Goal: Task Accomplishment & Management: Manage account settings

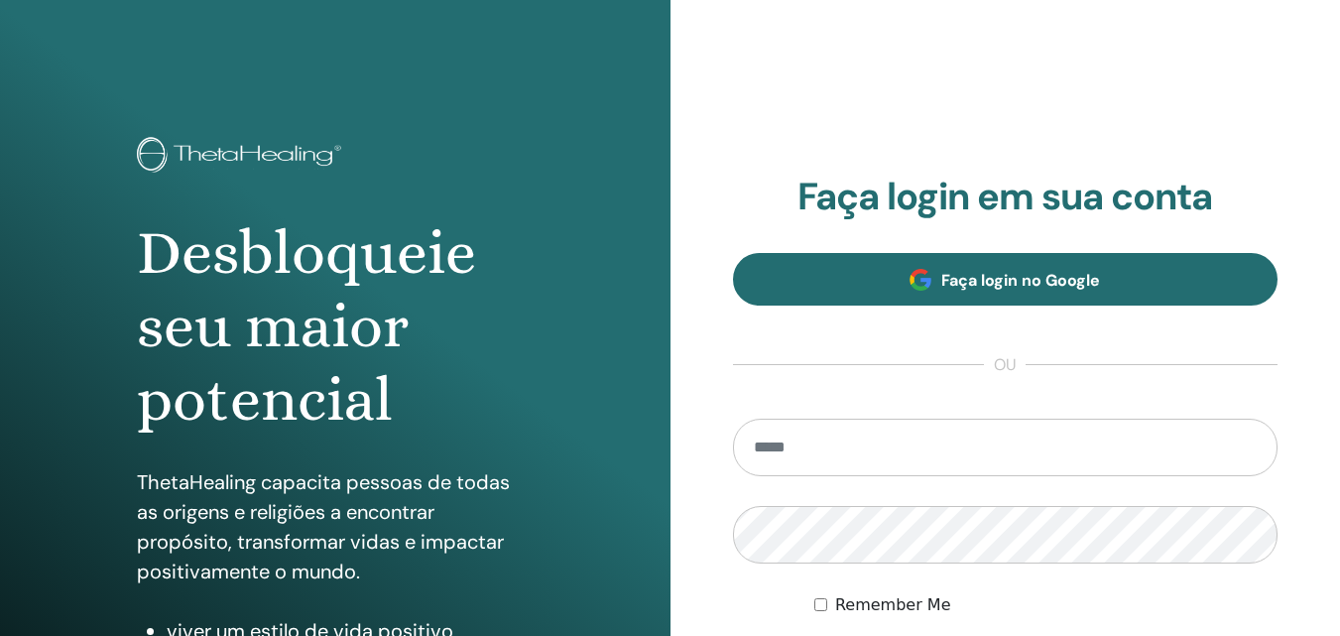
scroll to position [316, 0]
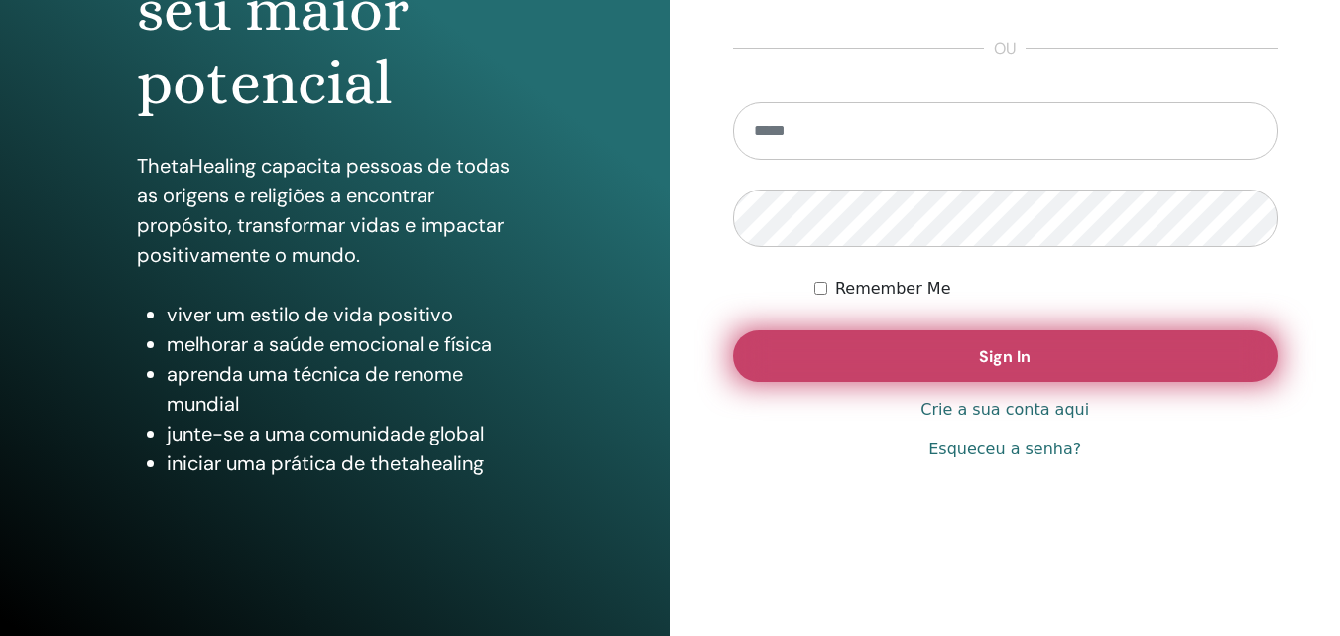
type input "**********"
click at [858, 357] on button "Sign In" at bounding box center [1005, 356] width 545 height 52
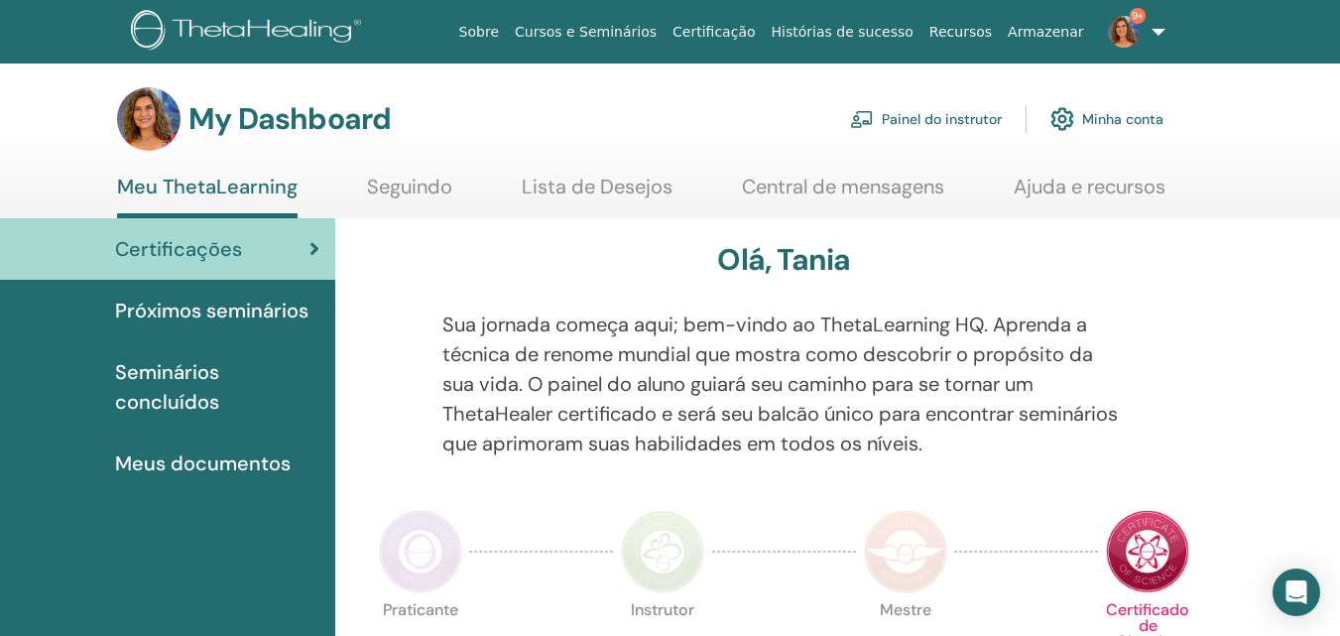
click at [970, 116] on link "Painel do instrutor" at bounding box center [926, 119] width 152 height 44
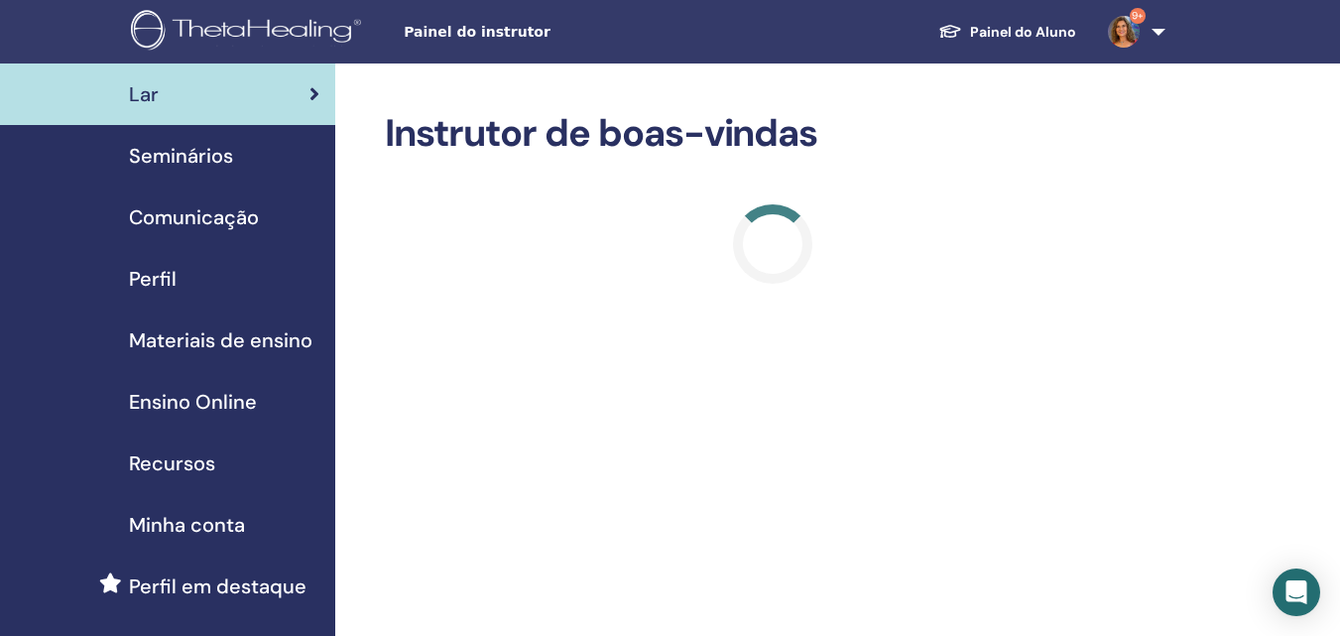
click at [196, 158] on span "Seminários" at bounding box center [181, 156] width 104 height 30
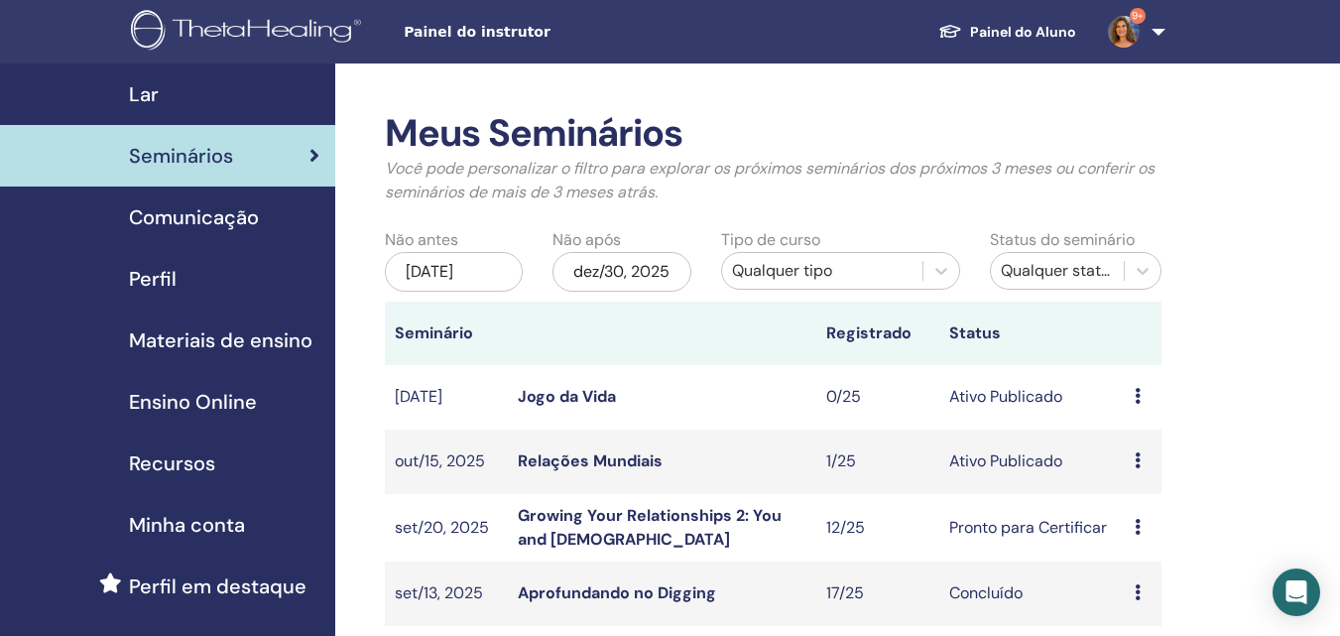
click at [466, 268] on div "jun/30, 2025" at bounding box center [454, 272] width 138 height 40
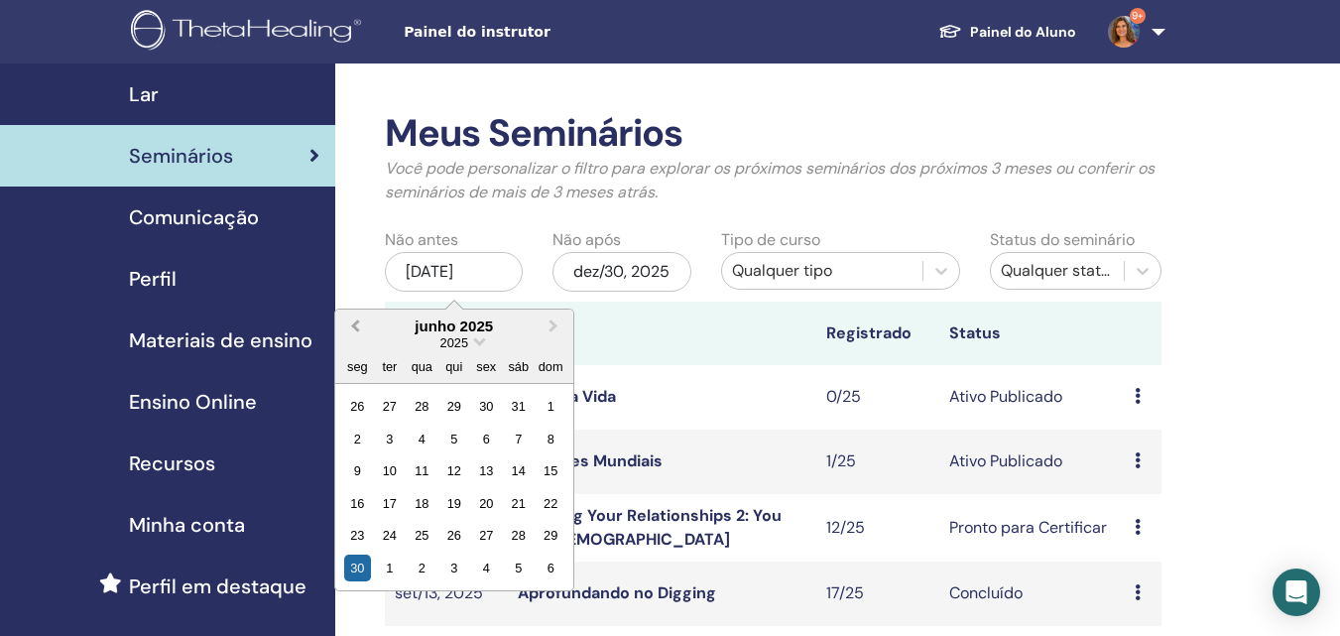
click at [355, 324] on span "Previous Month" at bounding box center [355, 325] width 0 height 21
click at [457, 407] on div "1" at bounding box center [453, 406] width 27 height 27
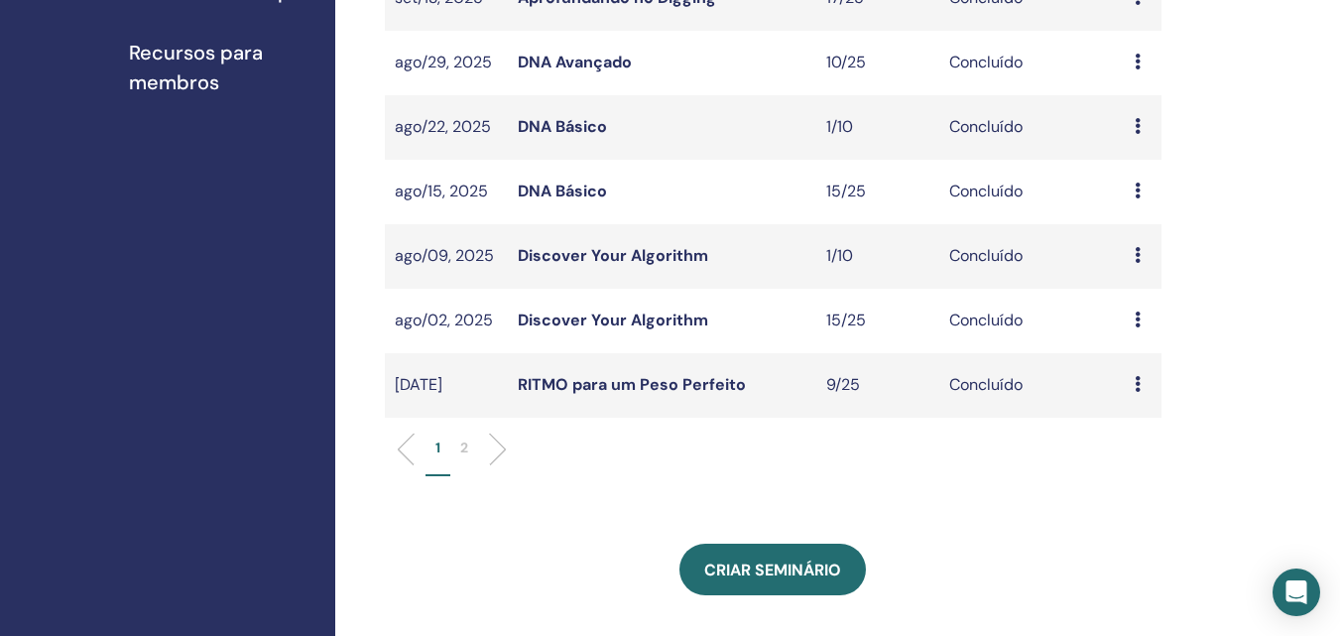
scroll to position [793, 0]
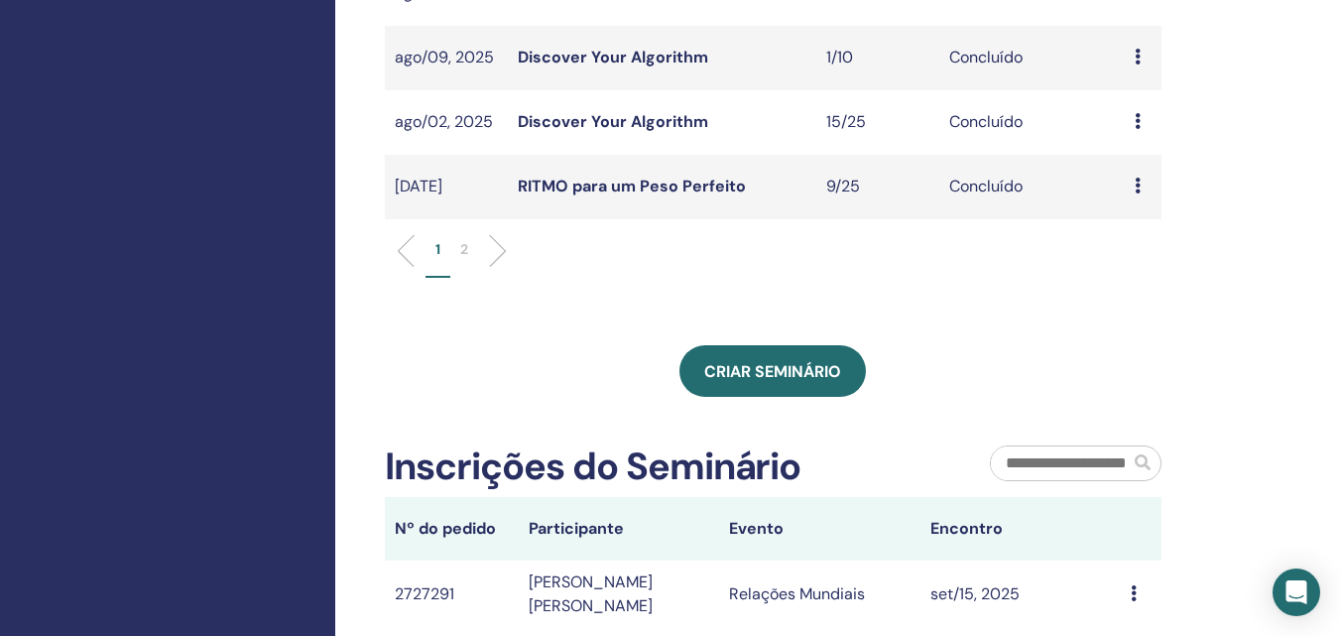
click at [460, 260] on p "2" at bounding box center [464, 249] width 8 height 21
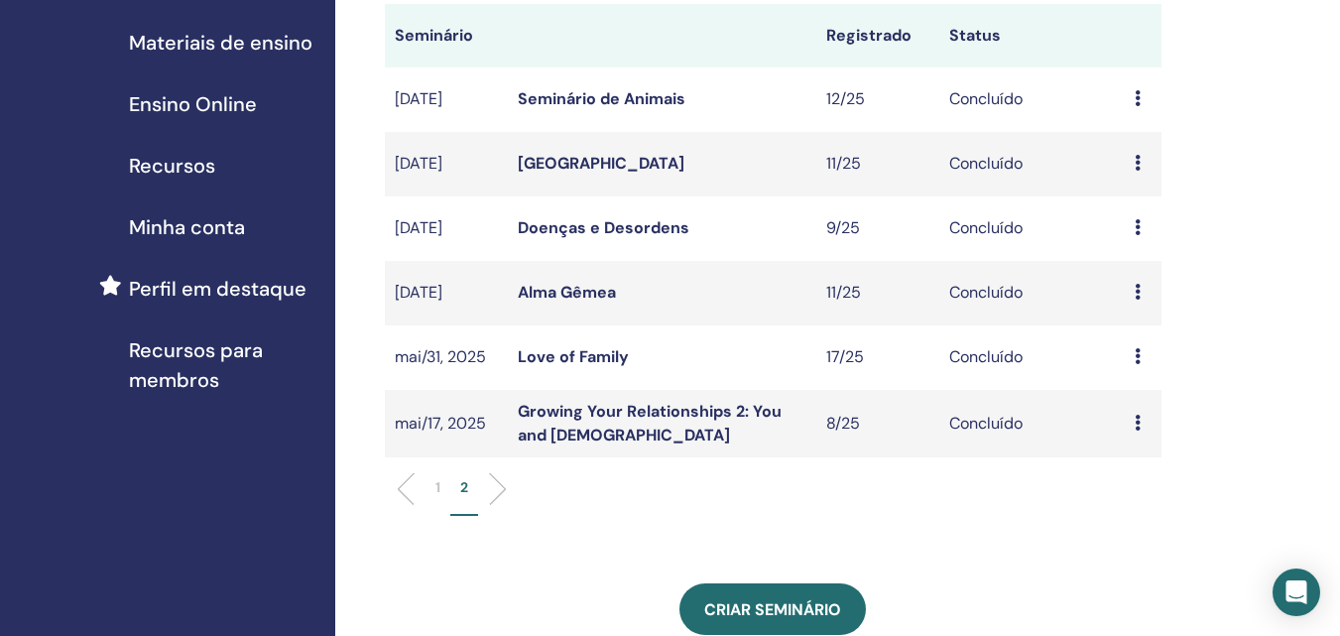
scroll to position [198, 0]
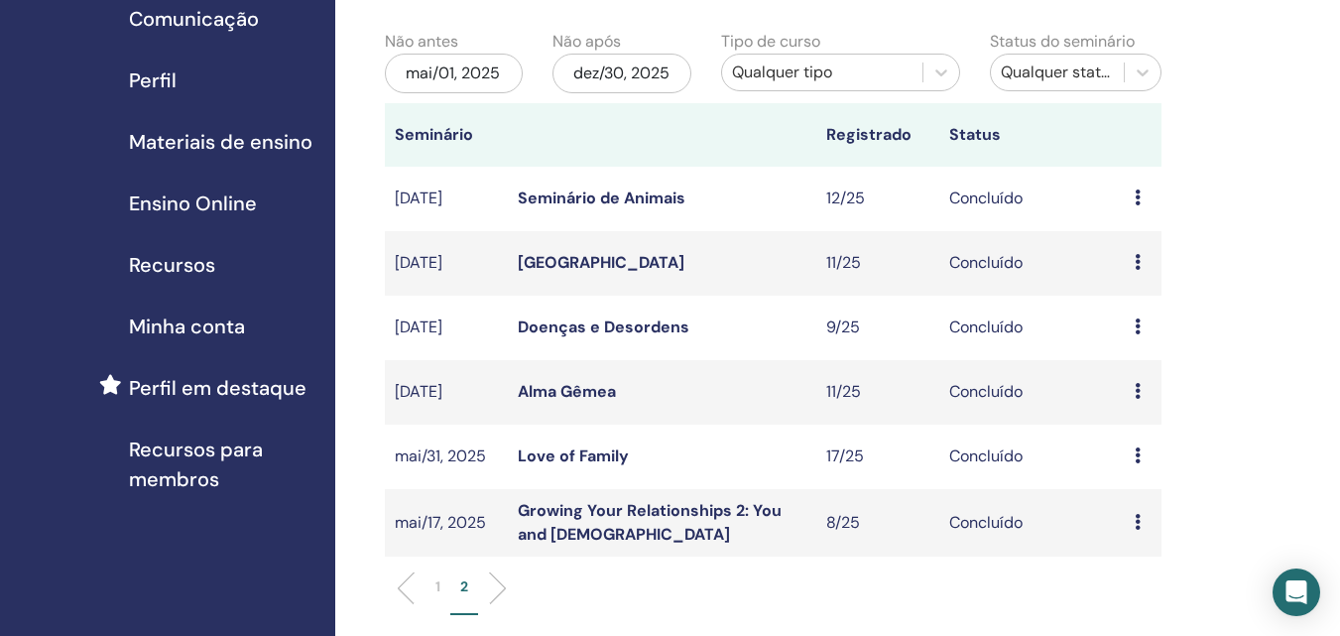
click at [614, 273] on link "Seminário de Plantas" at bounding box center [601, 262] width 167 height 21
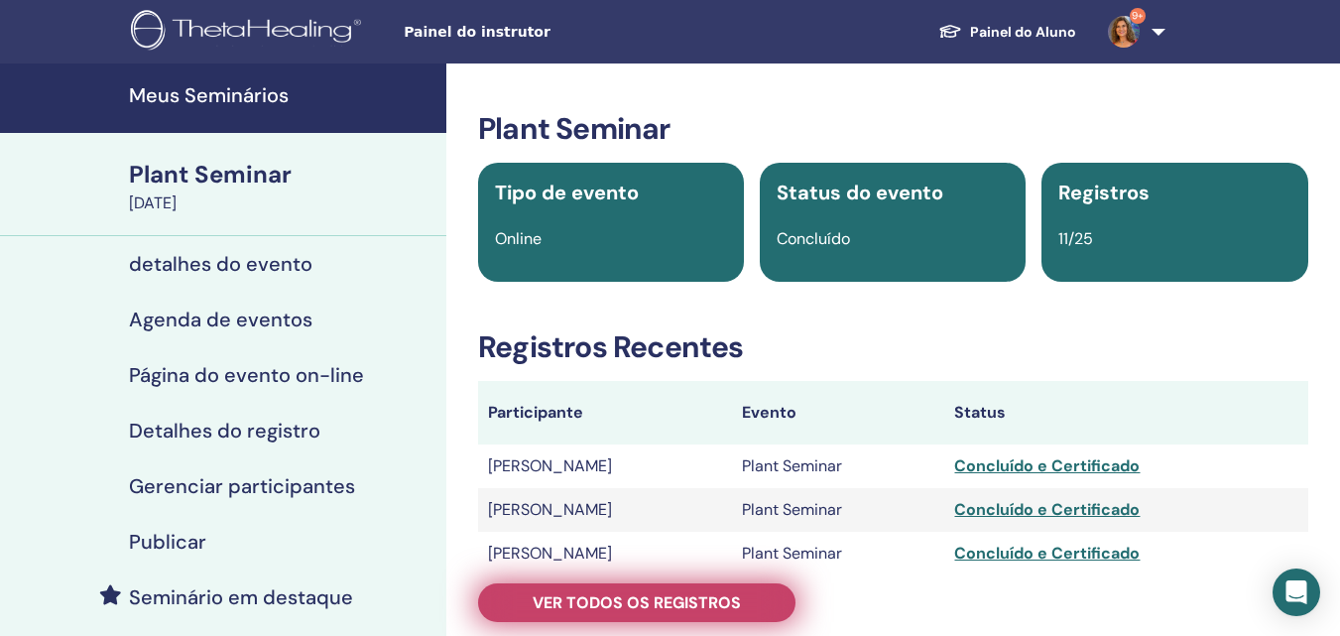
click at [658, 605] on span "Ver todos os registros" at bounding box center [636, 602] width 208 height 21
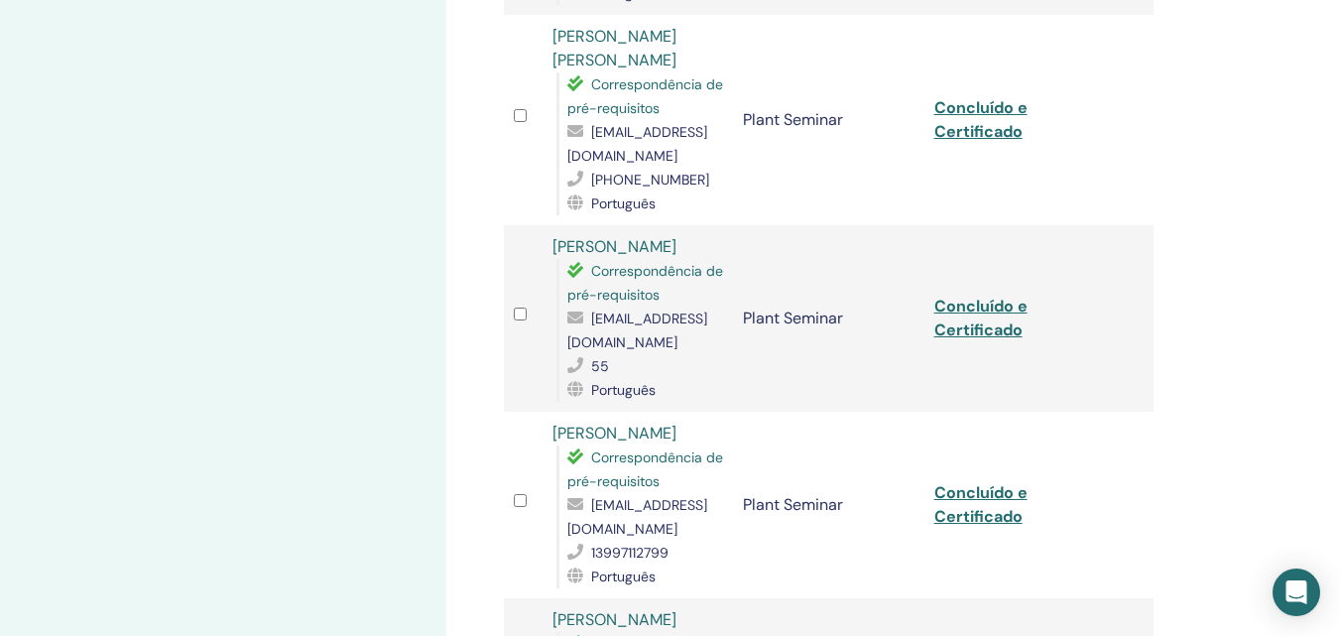
scroll to position [1686, 0]
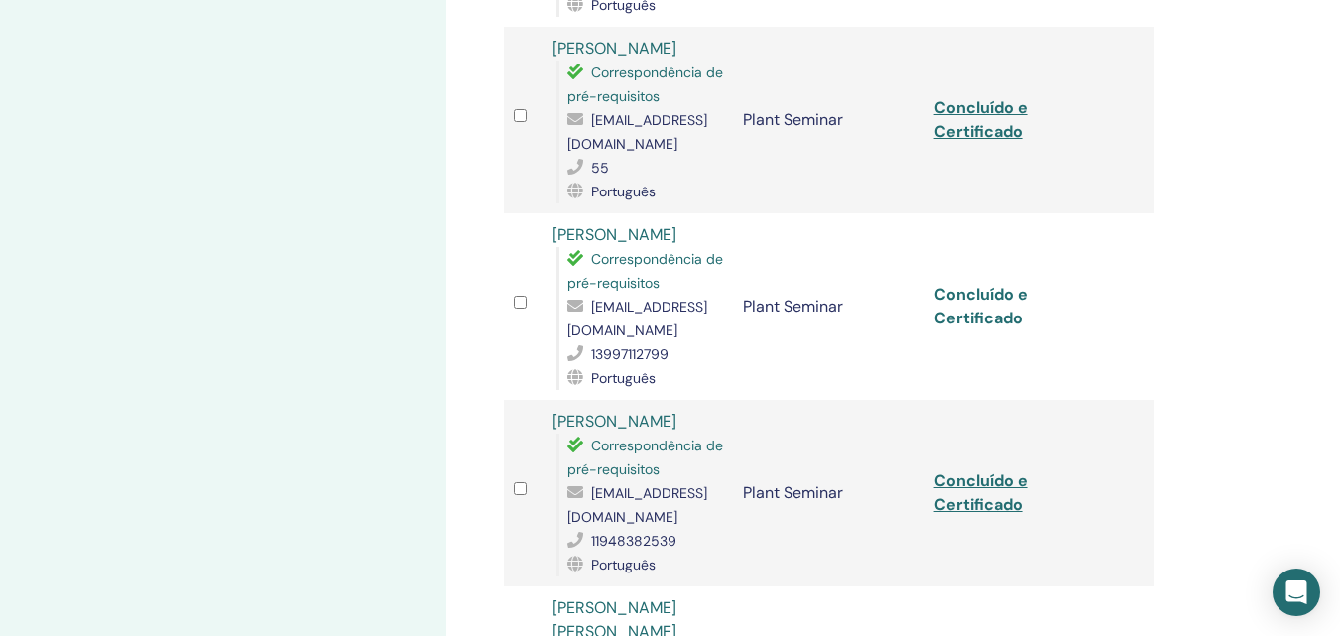
click at [968, 294] on link "Concluído e Certificado" at bounding box center [980, 306] width 93 height 45
click at [988, 284] on link "Concluído e Certificado" at bounding box center [980, 306] width 93 height 45
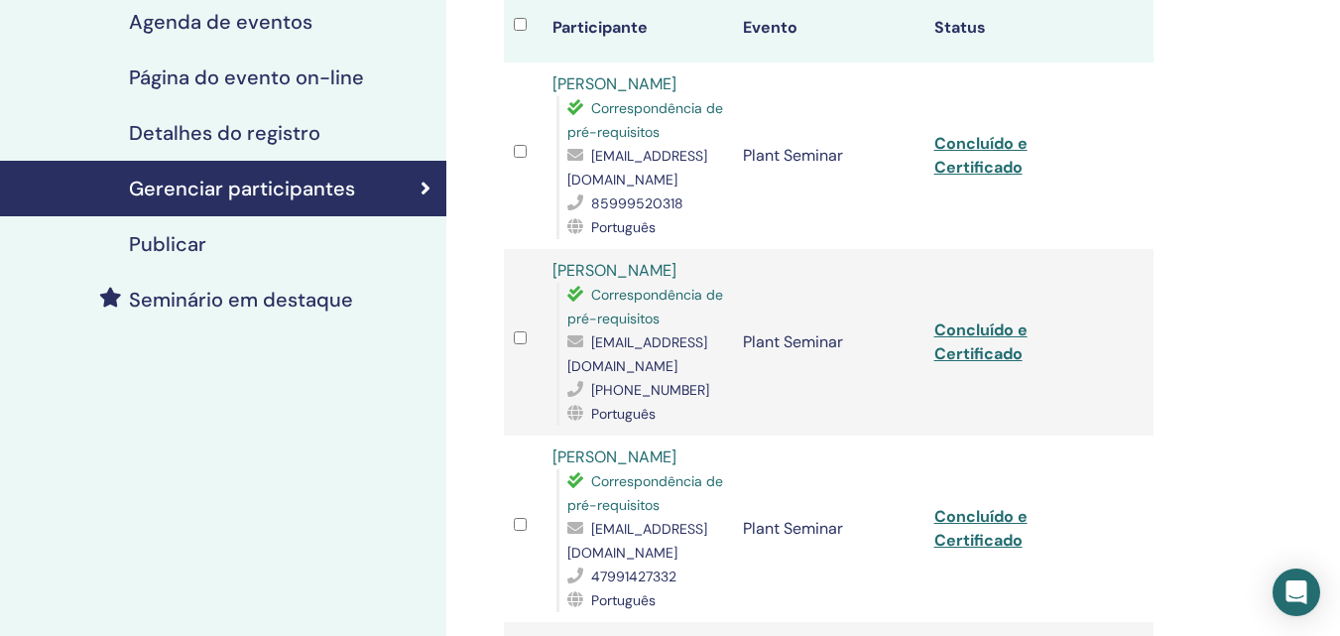
scroll to position [0, 0]
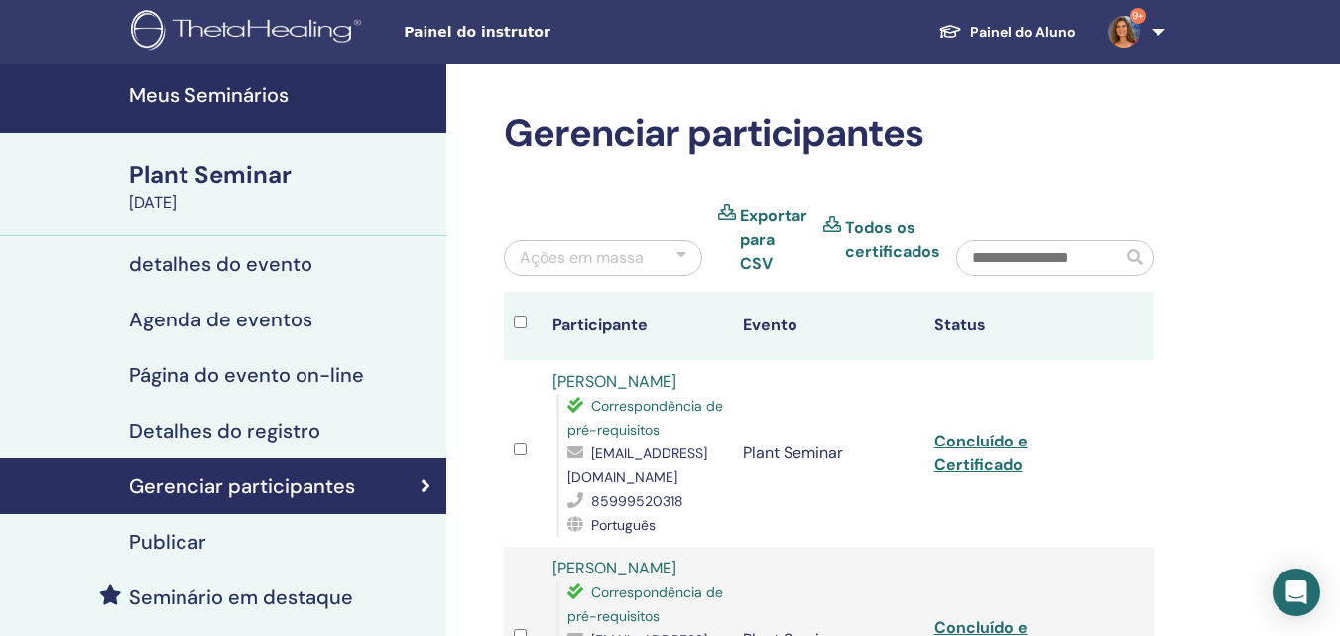
click at [183, 81] on link "Meus Seminários" at bounding box center [223, 97] width 446 height 69
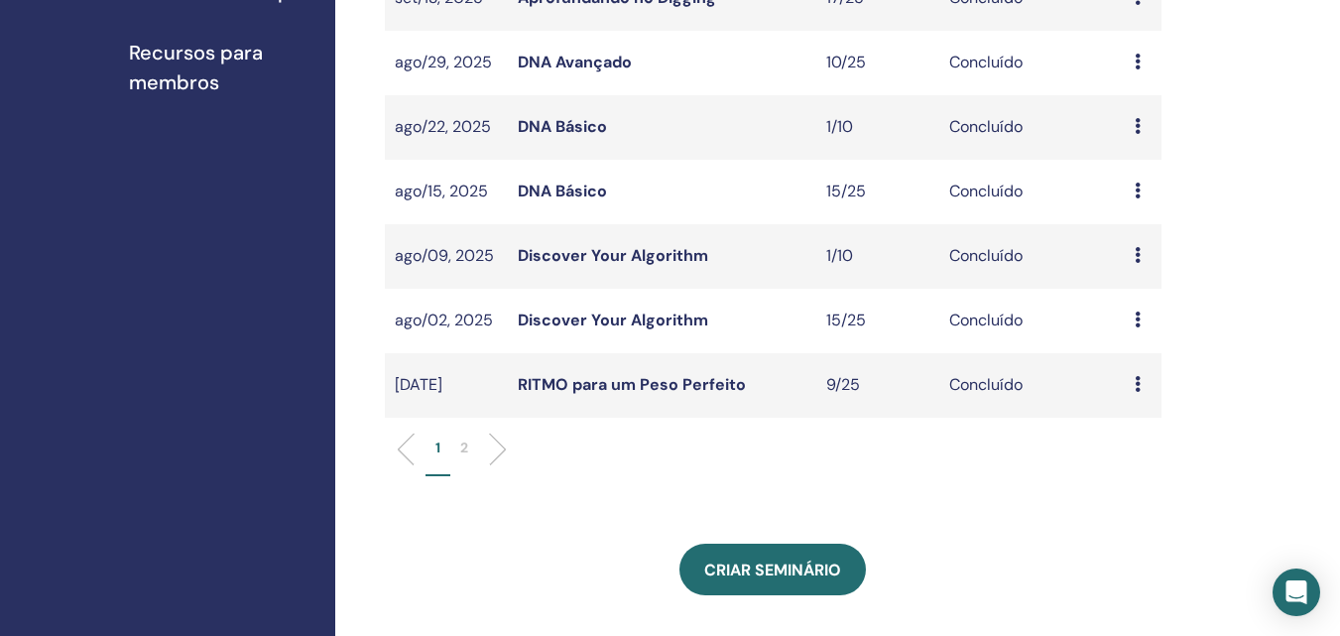
scroll to position [694, 0]
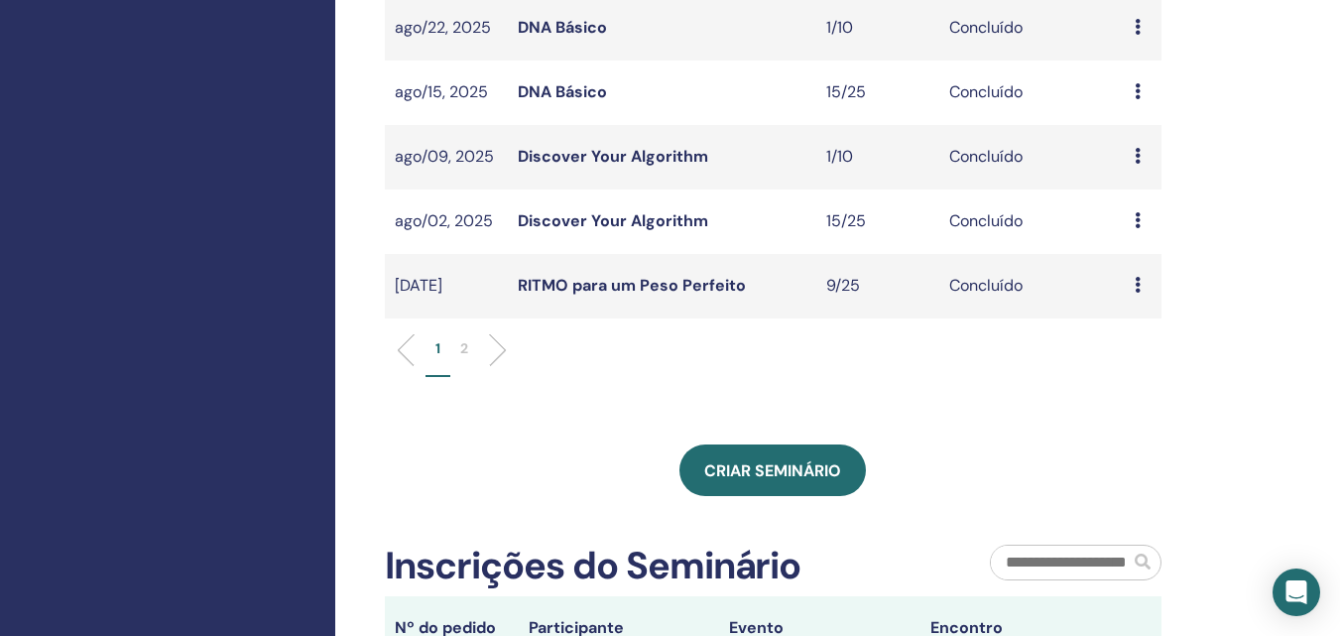
click at [457, 365] on li "2" at bounding box center [464, 357] width 28 height 39
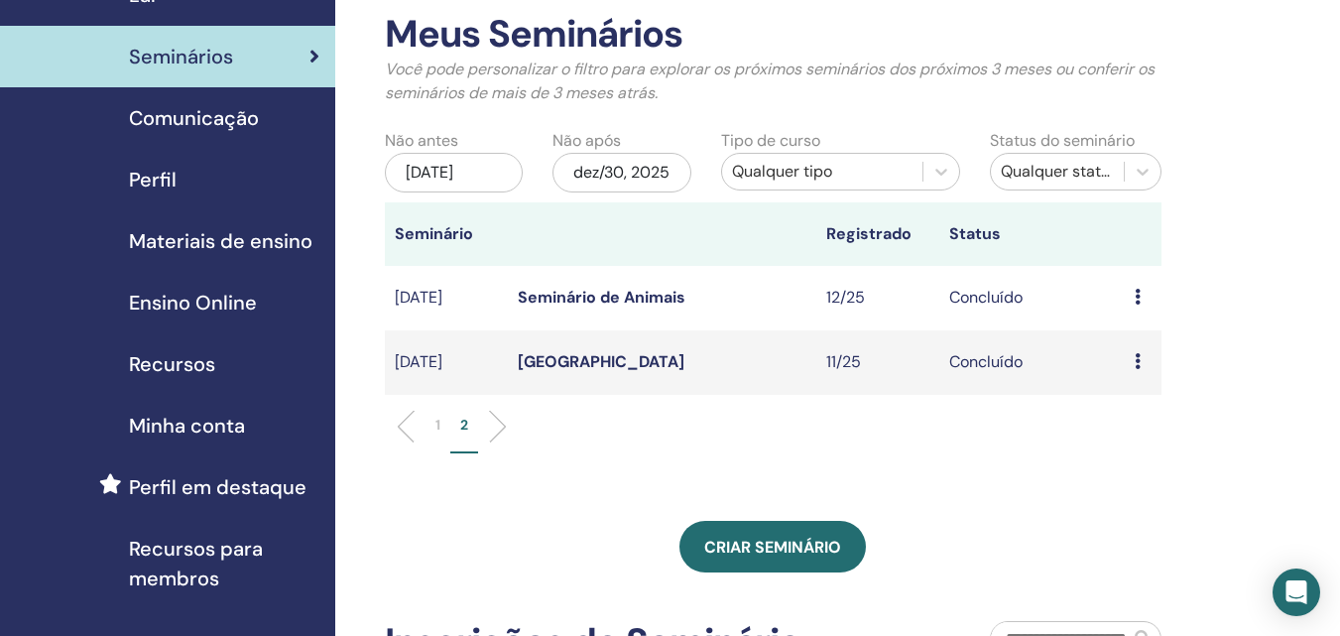
scroll to position [0, 0]
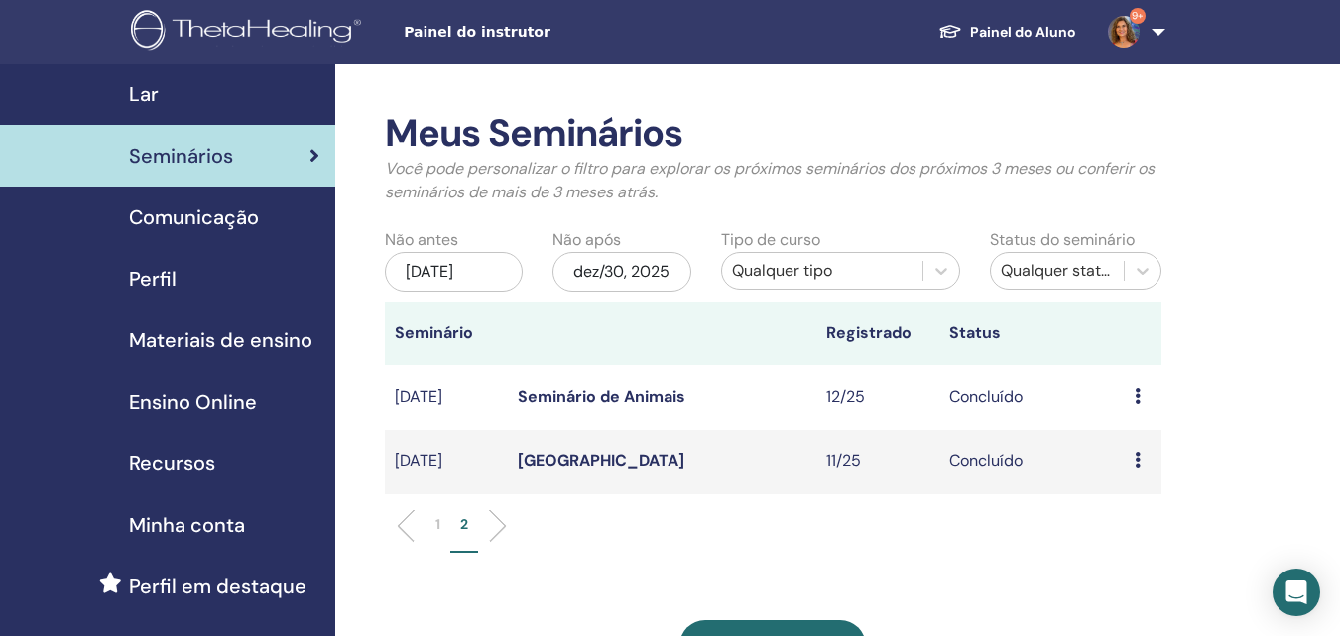
click at [617, 407] on link "Seminário de Animais" at bounding box center [602, 396] width 168 height 21
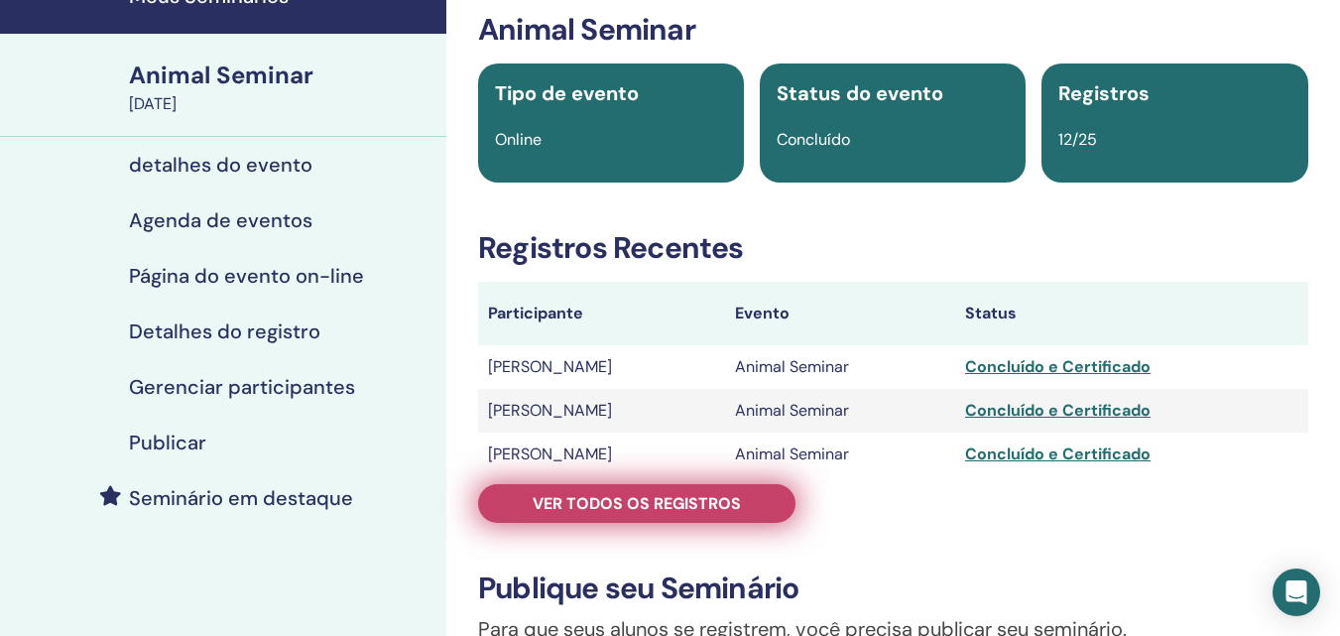
scroll to position [198, 0]
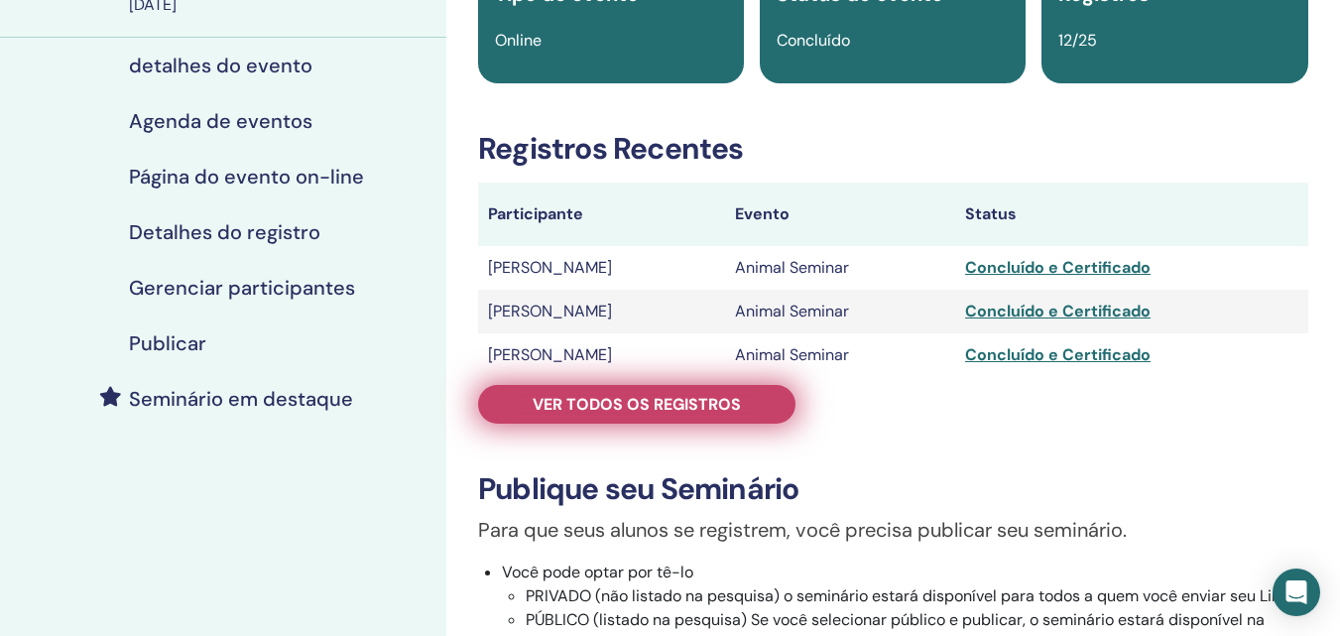
click at [611, 402] on span "Ver todos os registros" at bounding box center [636, 404] width 208 height 21
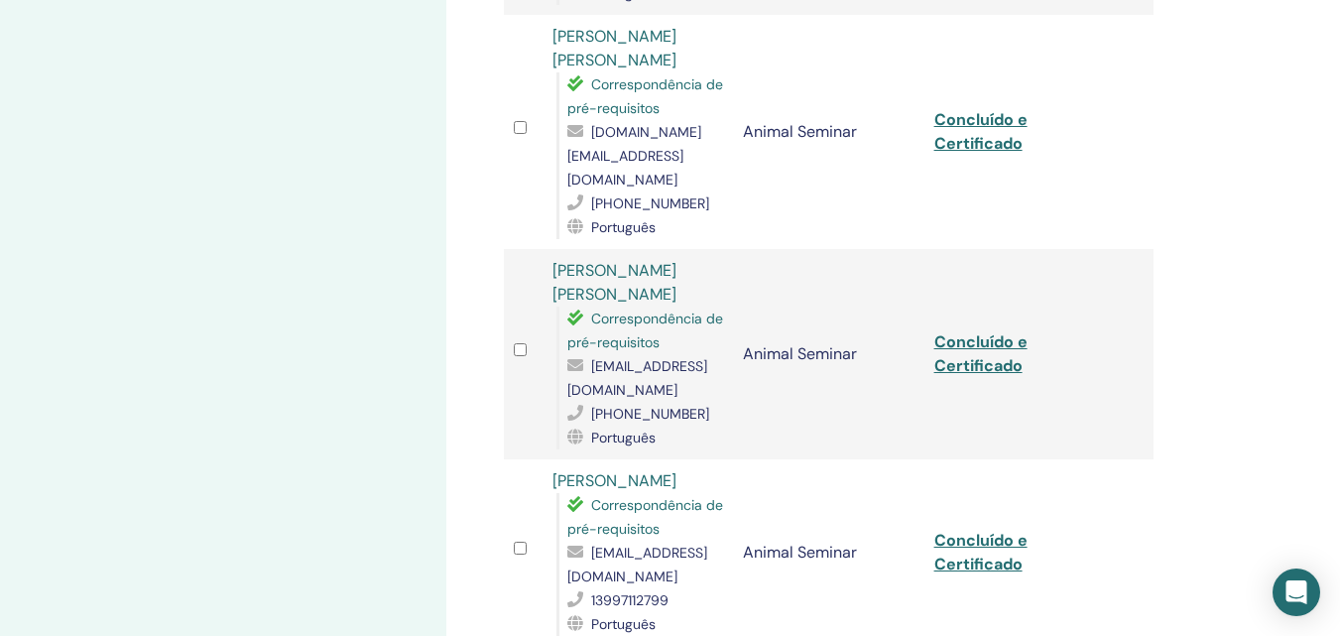
scroll to position [1587, 0]
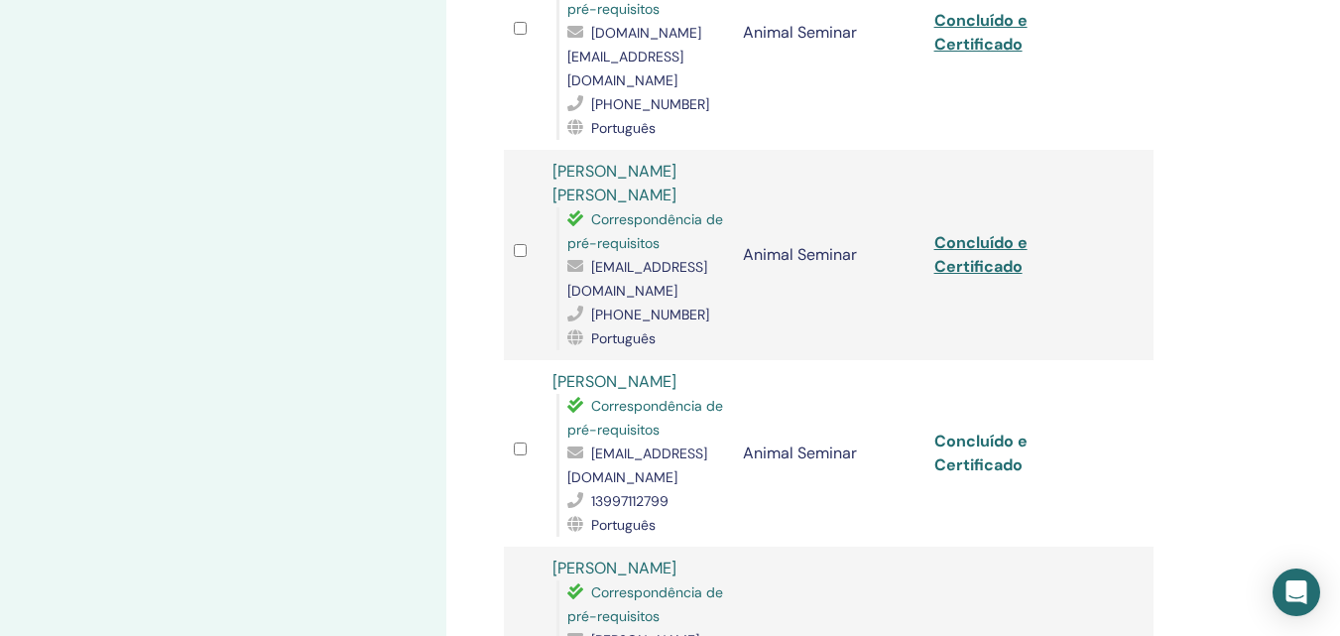
click at [990, 430] on link "Concluído e Certificado" at bounding box center [980, 452] width 93 height 45
